Goal: Find specific page/section: Find specific page/section

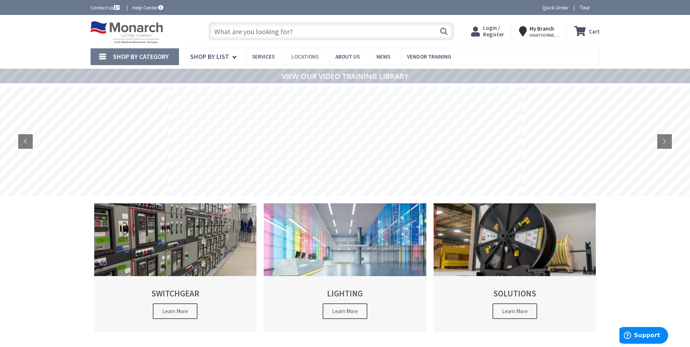
click at [310, 57] on span "Locations" at bounding box center [304, 56] width 27 height 7
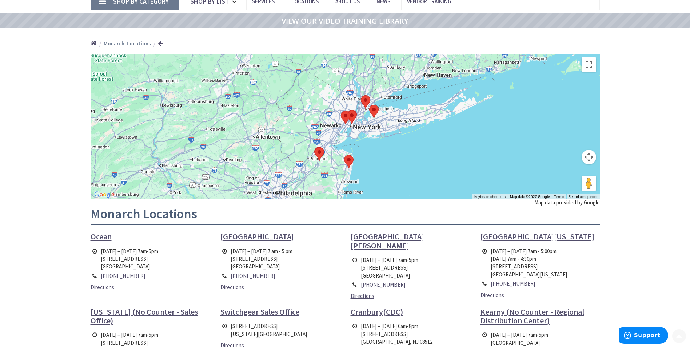
scroll to position [73, 0]
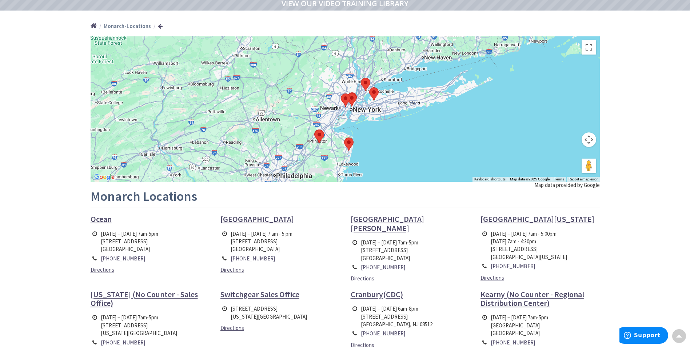
click at [371, 217] on span "[GEOGRAPHIC_DATA][PERSON_NAME]" at bounding box center [387, 223] width 73 height 19
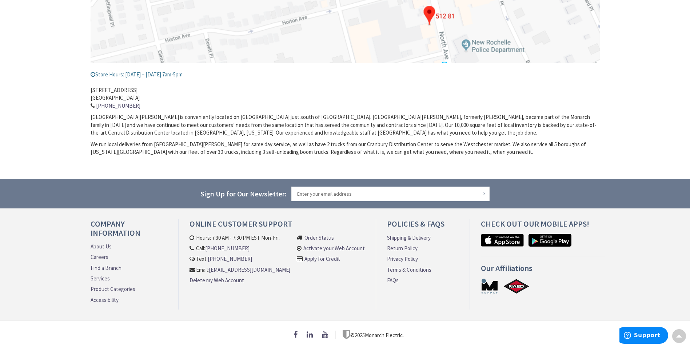
scroll to position [46, 0]
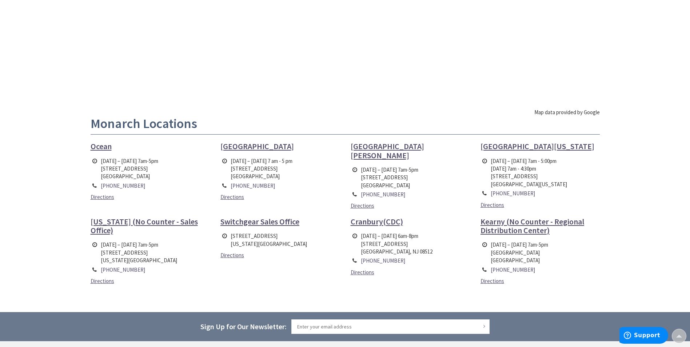
scroll to position [109, 0]
